Goal: Communication & Community: Answer question/provide support

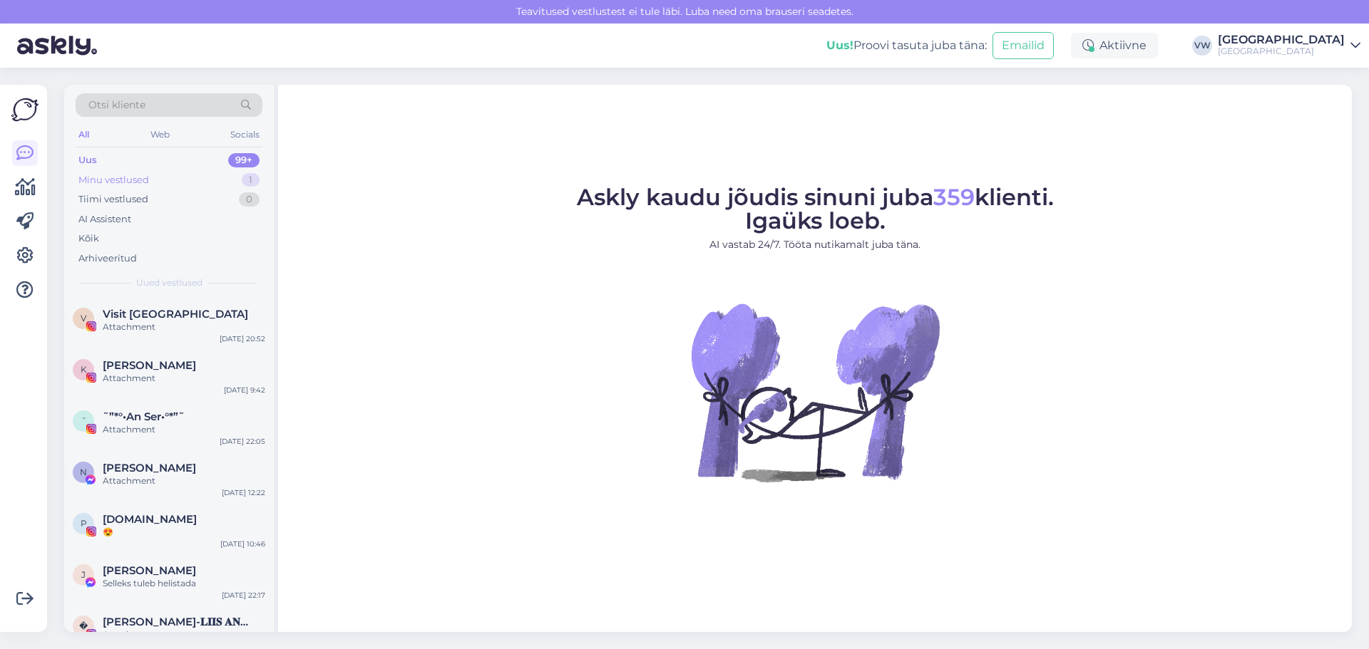
click at [163, 183] on div "Minu vestlused 1" at bounding box center [169, 180] width 187 height 20
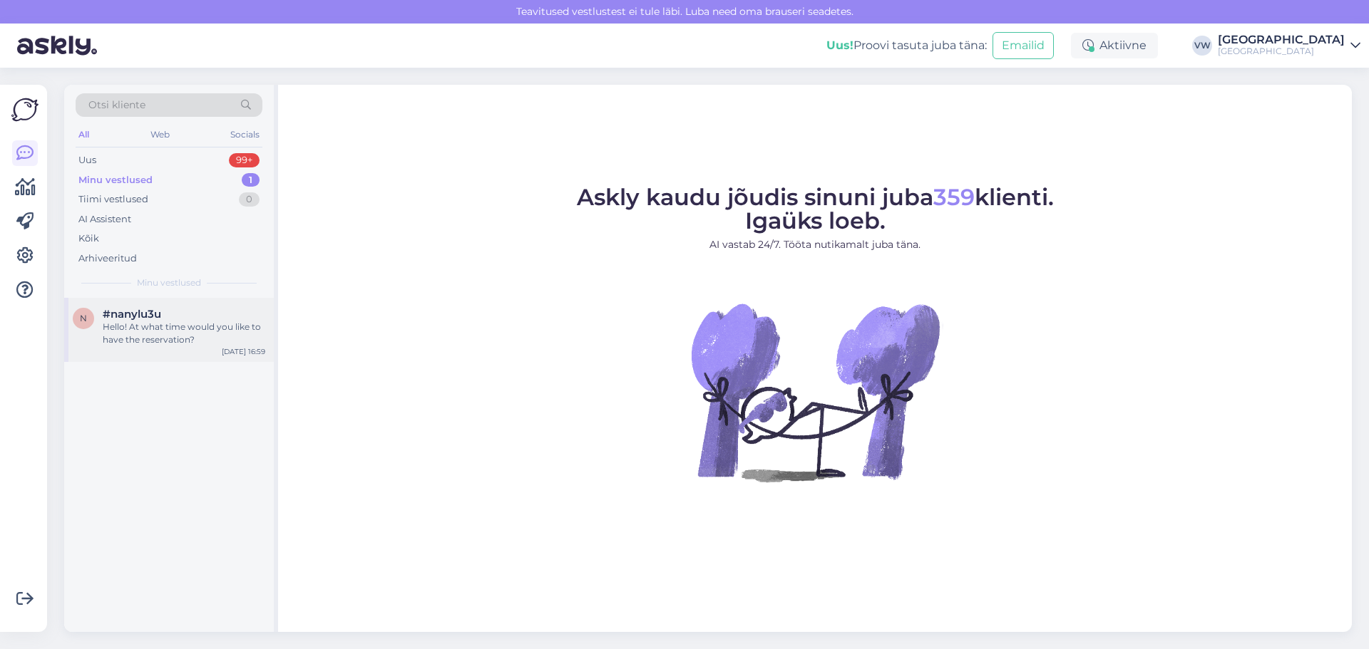
click at [220, 327] on div "Hello! At what time would you like to have the reservation?" at bounding box center [184, 334] width 163 height 26
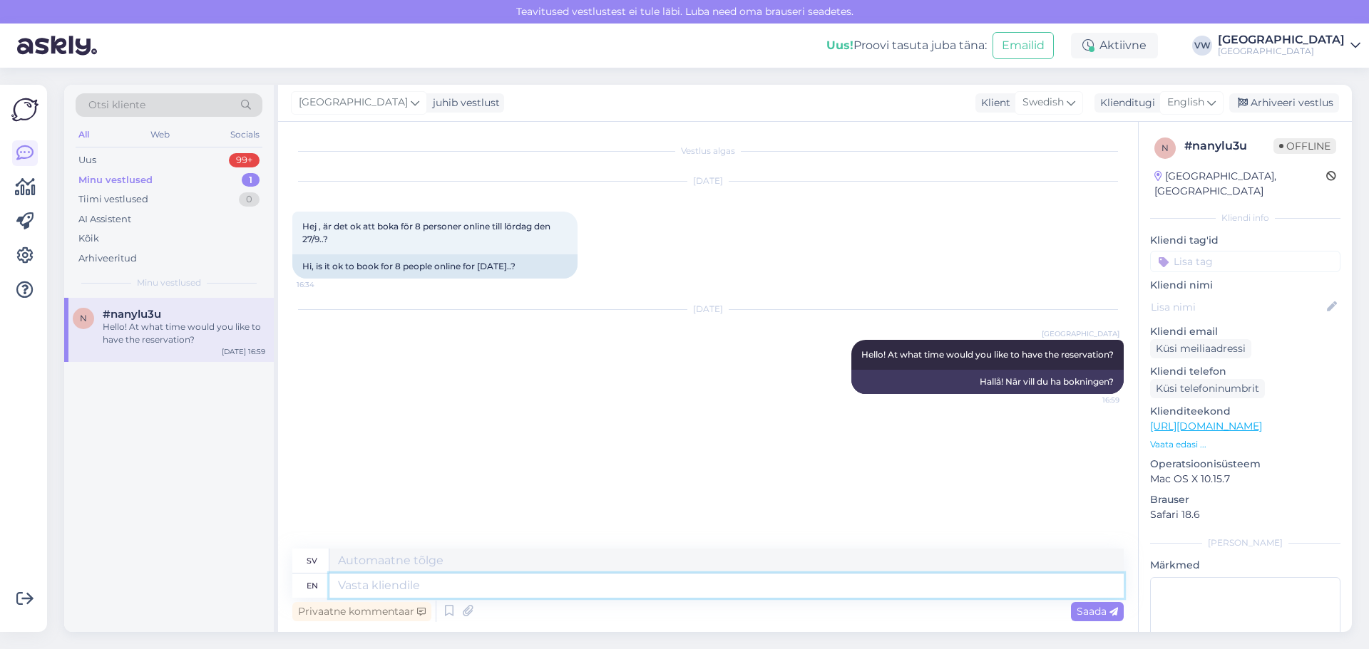
click at [560, 594] on textarea at bounding box center [726, 586] width 794 height 24
type textarea "H"
click at [138, 160] on div "Uus 99+" at bounding box center [169, 160] width 187 height 20
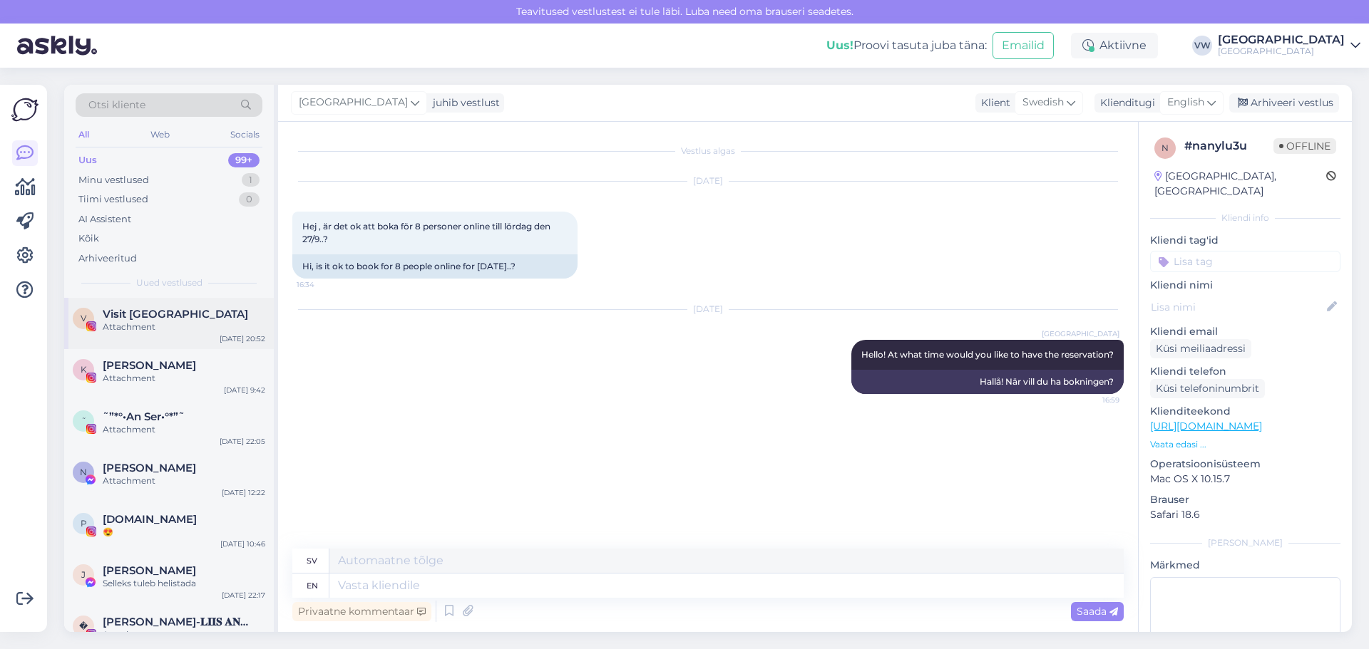
click at [186, 300] on div "Otsi kliente All Web Socials Uus 99+ Minu vestlused 1 Tiimi vestlused 0 AI Assi…" at bounding box center [171, 359] width 214 height 548
click at [198, 312] on div "Visit [GEOGRAPHIC_DATA]" at bounding box center [184, 314] width 163 height 13
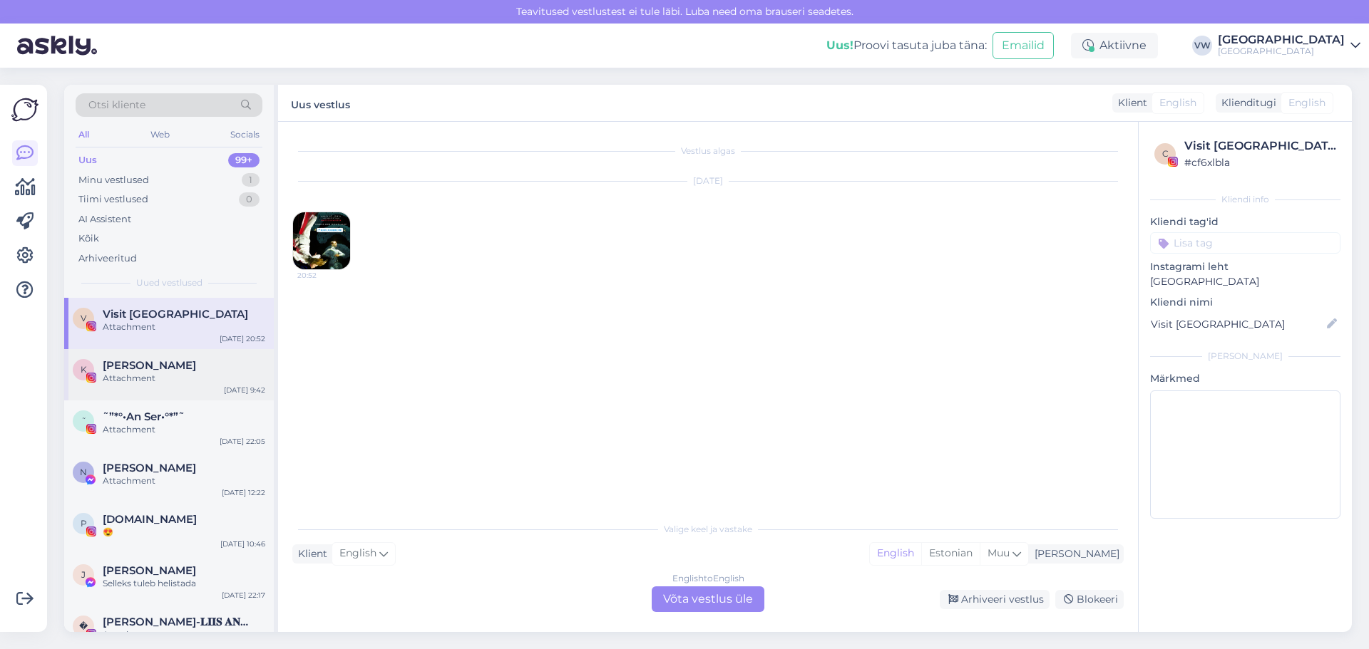
click at [192, 366] on div "[PERSON_NAME]" at bounding box center [184, 365] width 163 height 13
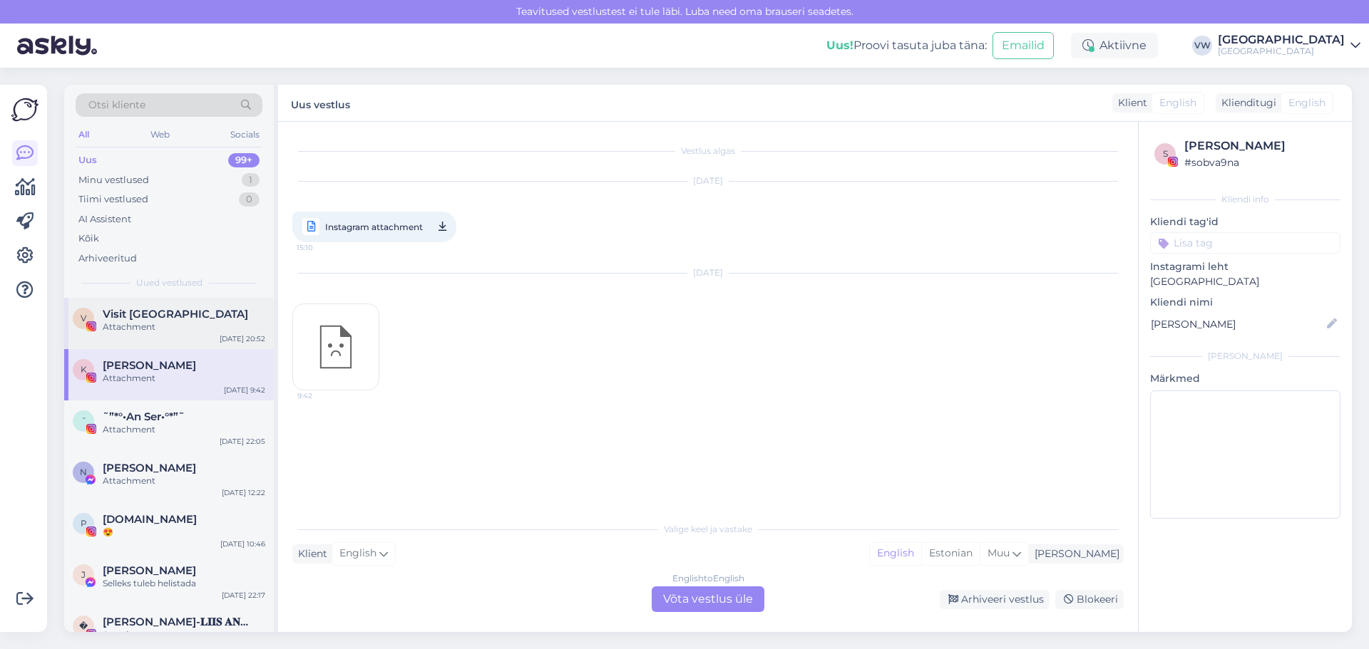
click at [194, 329] on div "Attachment" at bounding box center [184, 327] width 163 height 13
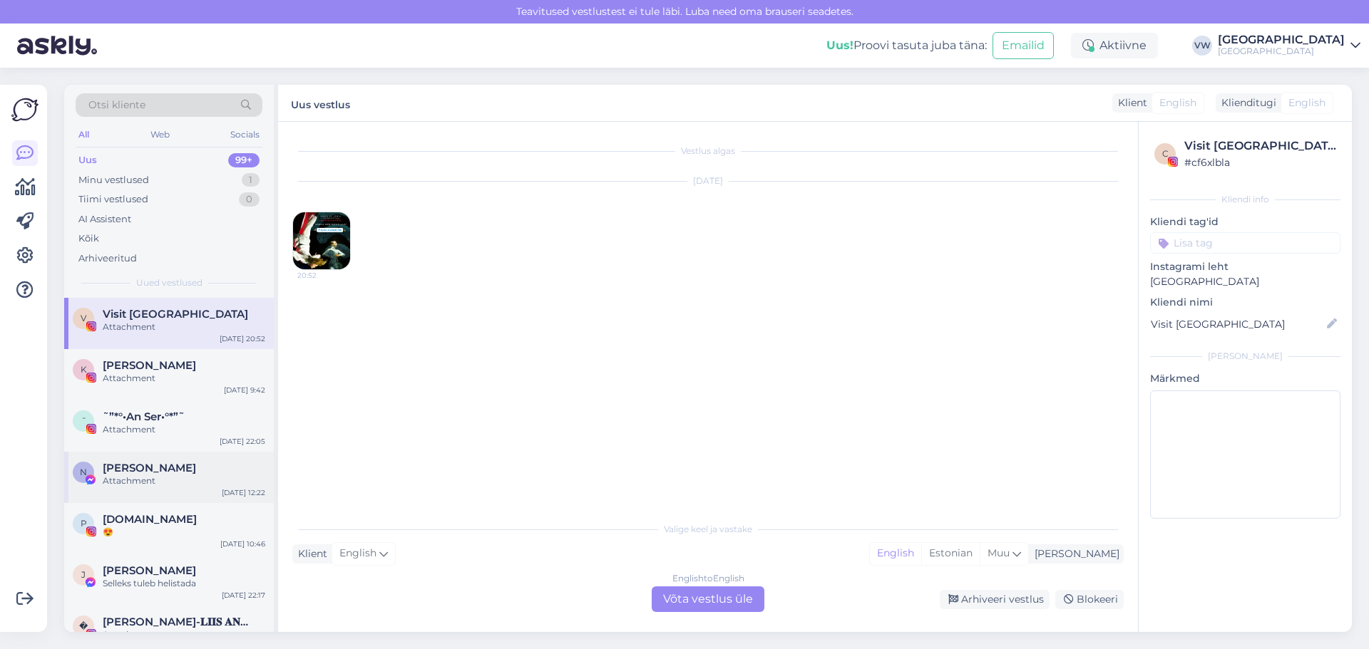
click at [163, 469] on span "[PERSON_NAME]" at bounding box center [149, 468] width 93 height 13
